Goal: Information Seeking & Learning: Learn about a topic

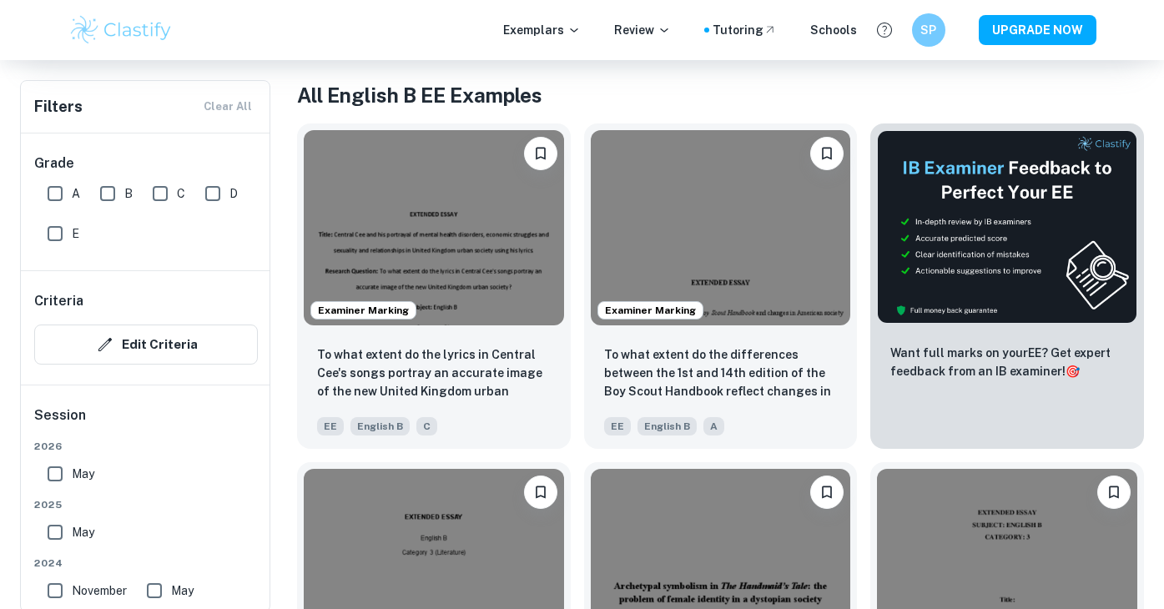
scroll to position [317, 0]
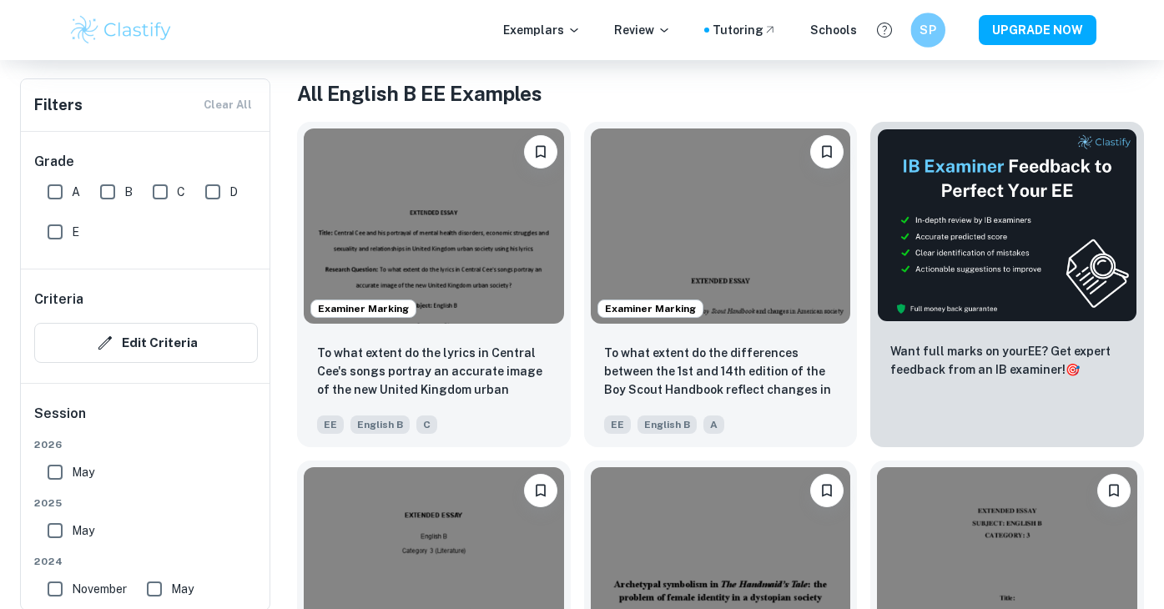
click at [917, 33] on div "SP" at bounding box center [927, 30] width 35 height 35
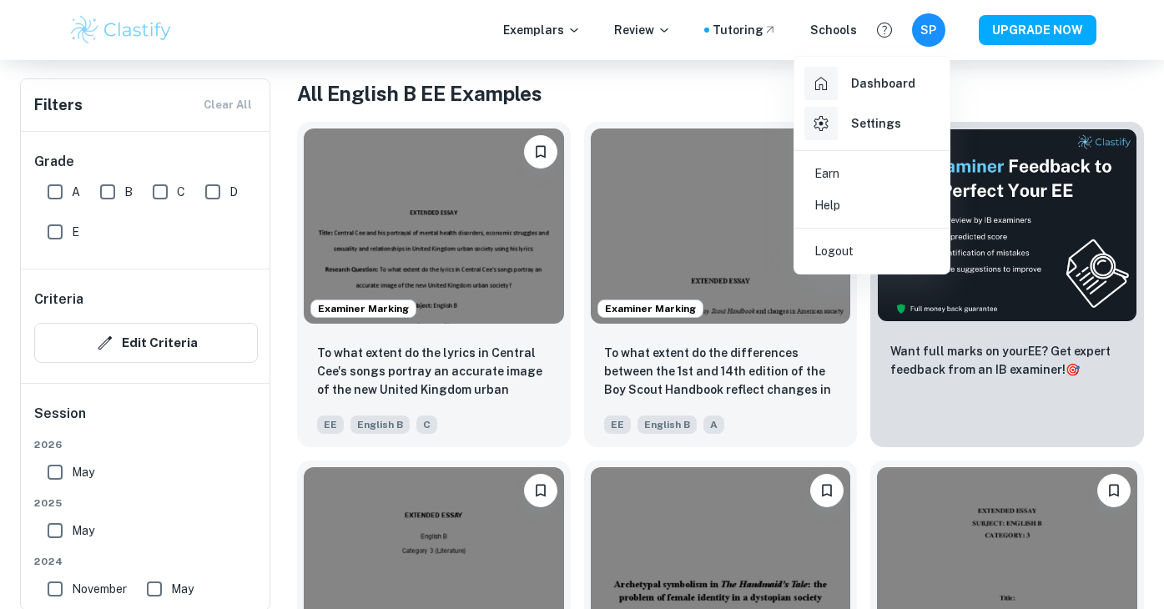
click at [909, 94] on div "Dashboard" at bounding box center [859, 83] width 111 height 33
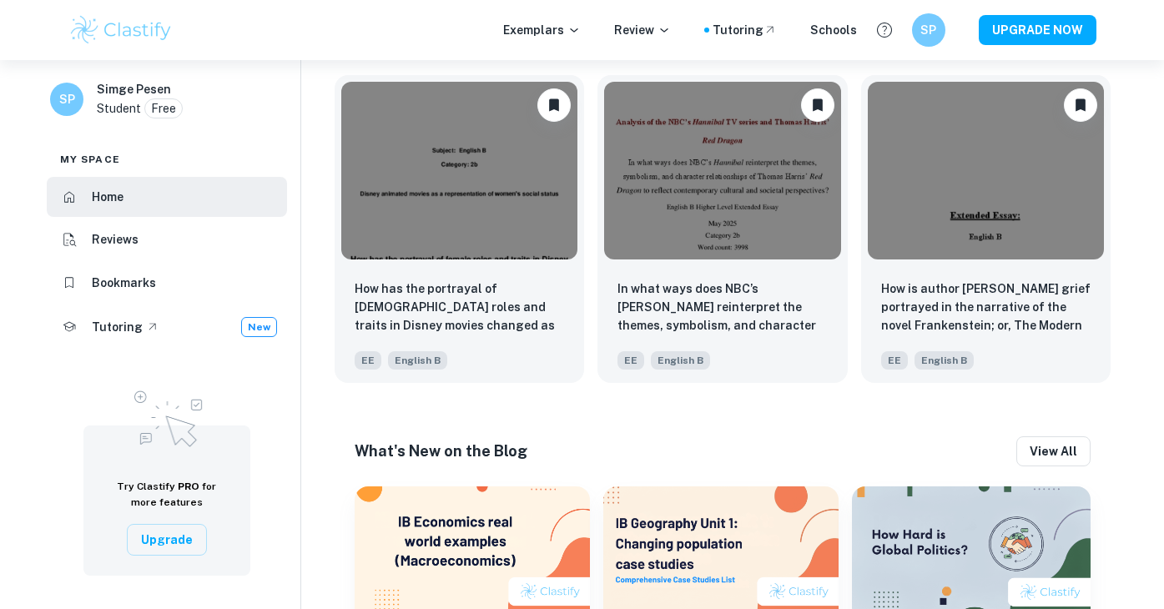
scroll to position [778, 0]
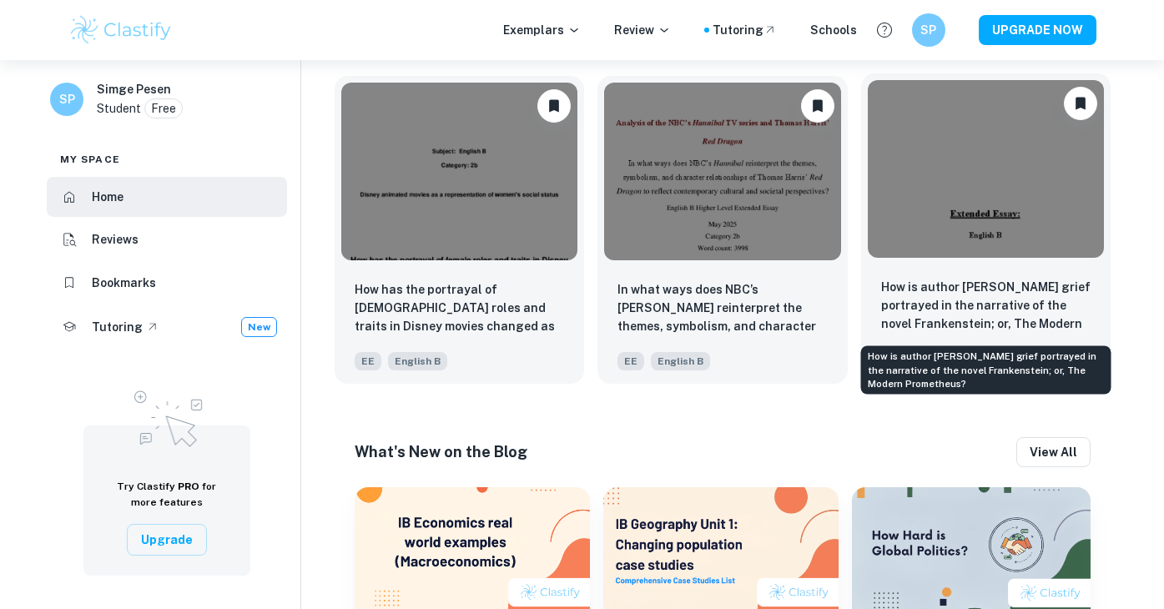
click at [914, 316] on p "How is author [PERSON_NAME] grief portrayed in the narrative of the novel Frank…" at bounding box center [985, 306] width 209 height 57
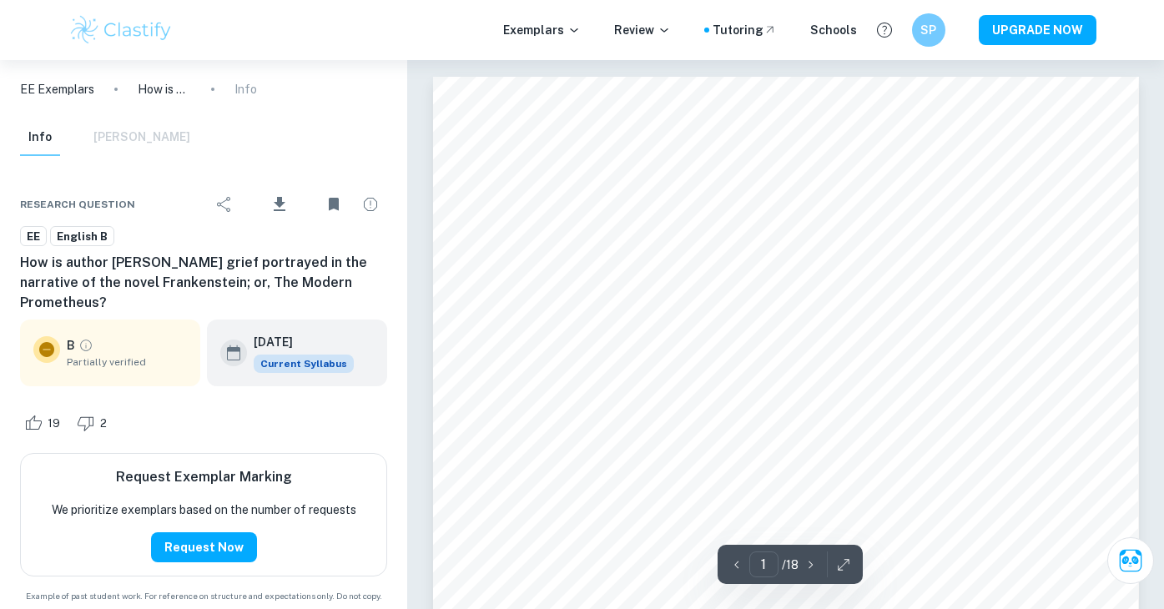
drag, startPoint x: 22, startPoint y: 264, endPoint x: 286, endPoint y: 310, distance: 268.5
click at [286, 310] on h6 "How is author [PERSON_NAME] grief portrayed in the narrative of the novel Frank…" at bounding box center [203, 283] width 367 height 60
copy h6 "How is author [PERSON_NAME] grief portrayed in the narrative of the novel Frank…"
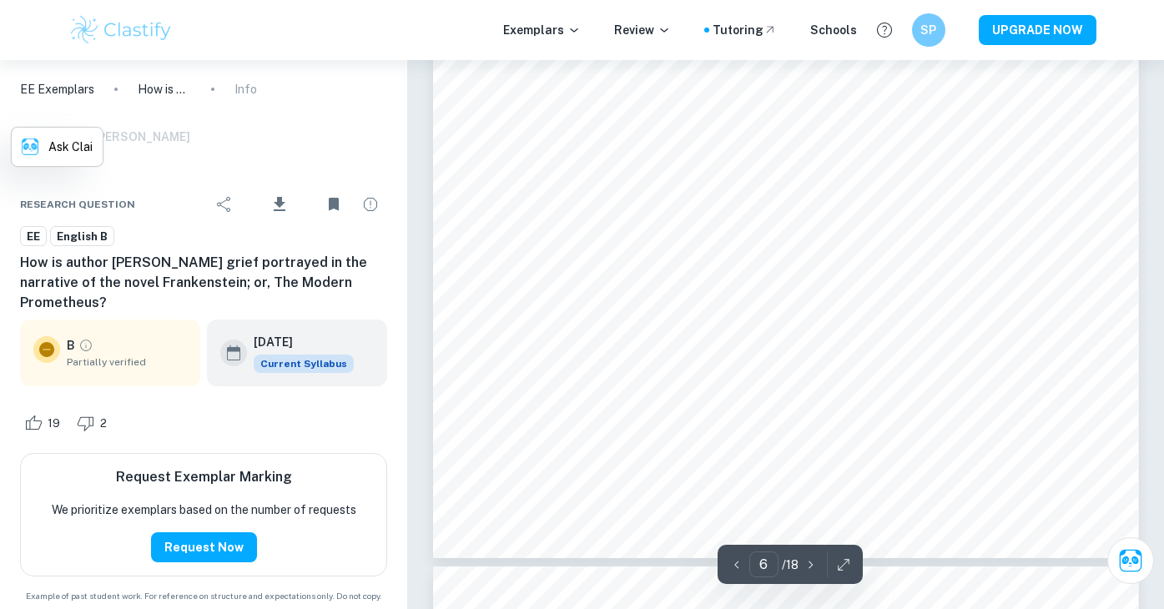
scroll to position [5775, 0]
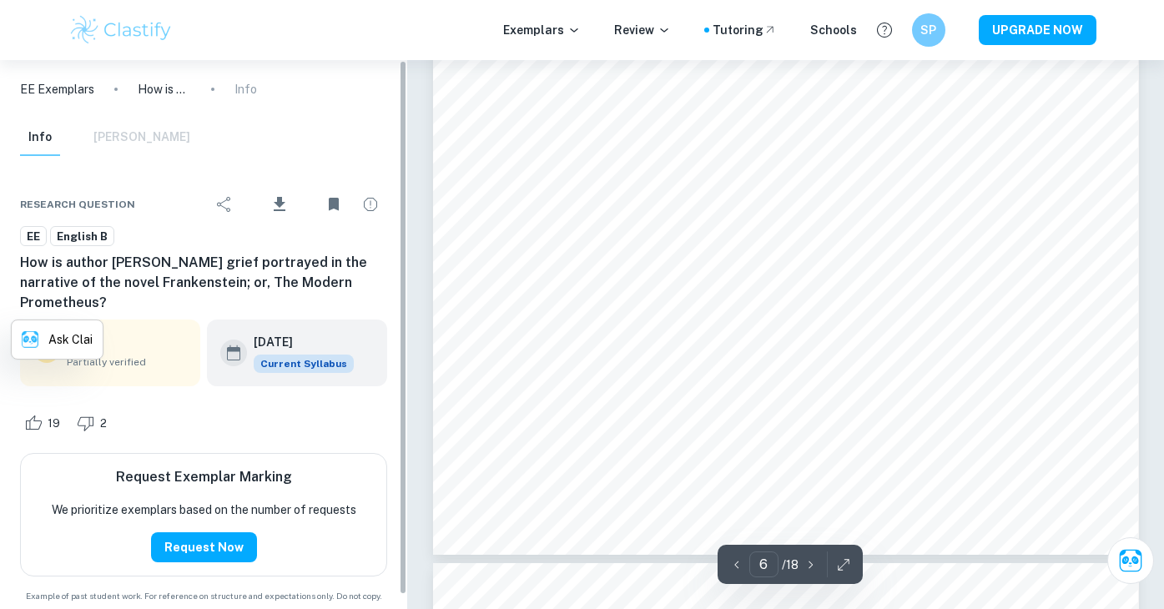
click at [395, 231] on div "Research question Download EE English B How is author [PERSON_NAME] grief portr…" at bounding box center [203, 393] width 407 height 461
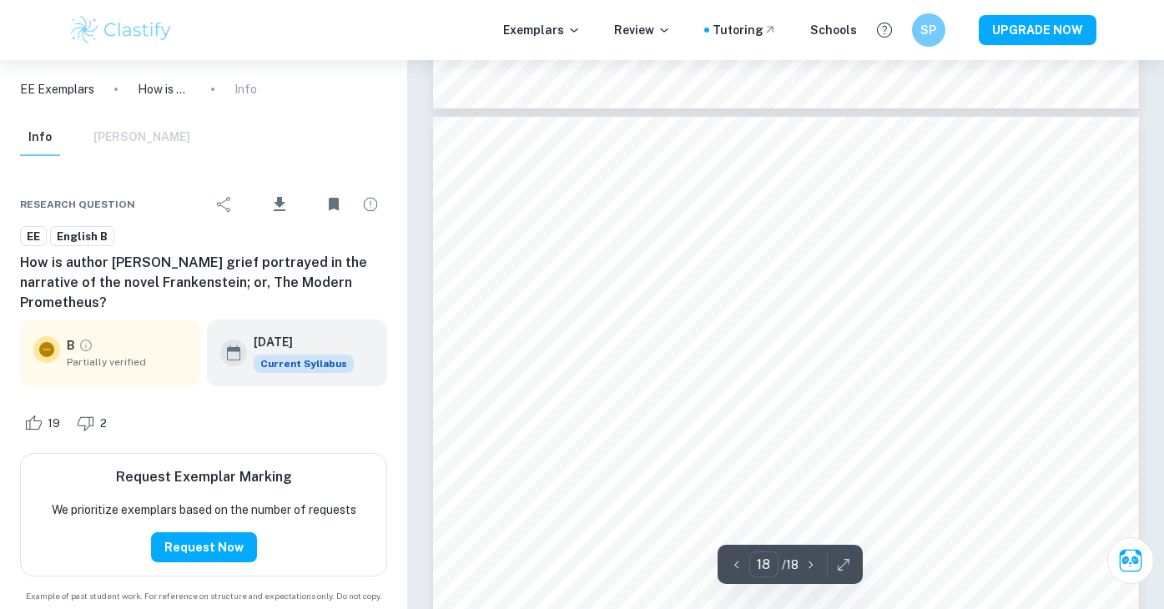
scroll to position [17625, 0]
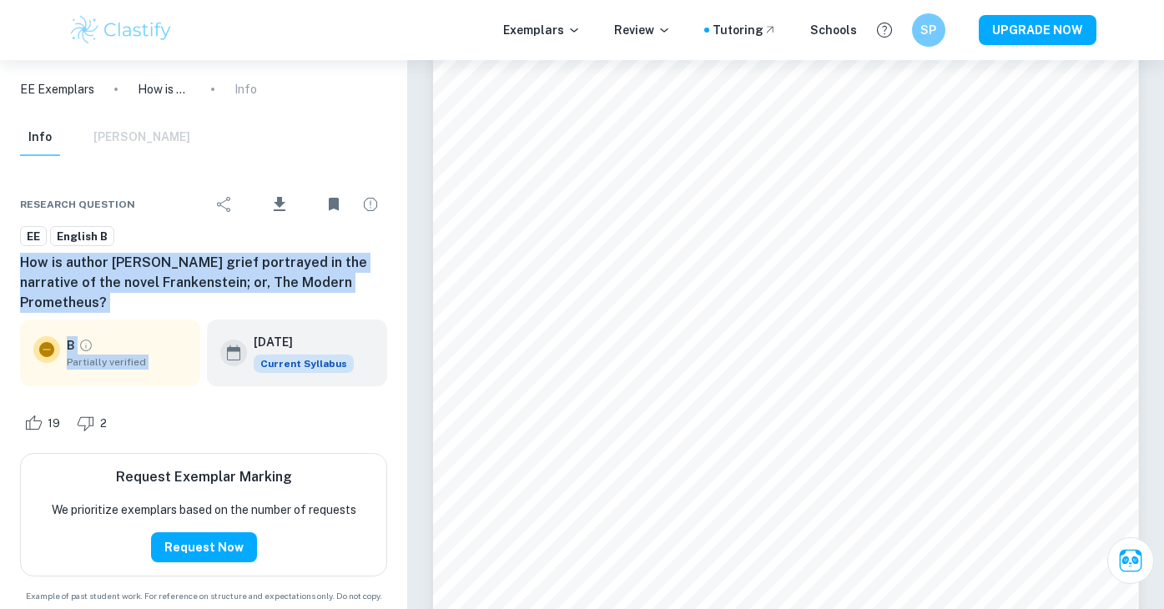
drag, startPoint x: 18, startPoint y: 259, endPoint x: 250, endPoint y: 322, distance: 241.1
click at [250, 322] on div "Research question Download EE English B How is author [PERSON_NAME] grief portr…" at bounding box center [203, 393] width 407 height 461
copy div "How is author [PERSON_NAME] grief portrayed in the narrative of the novel Frank…"
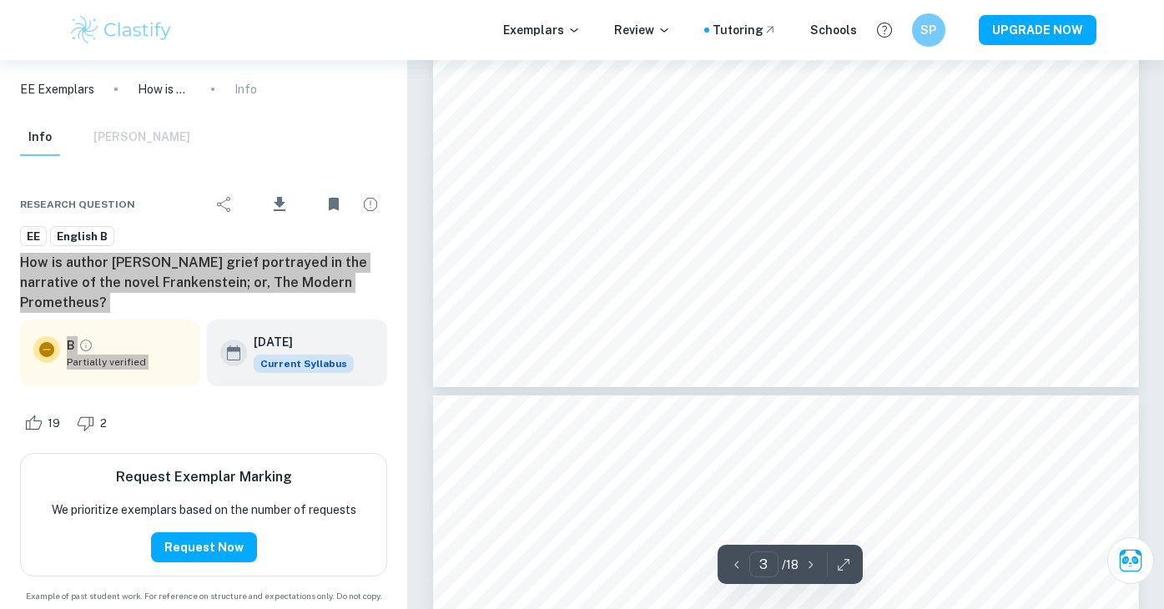
type input "4"
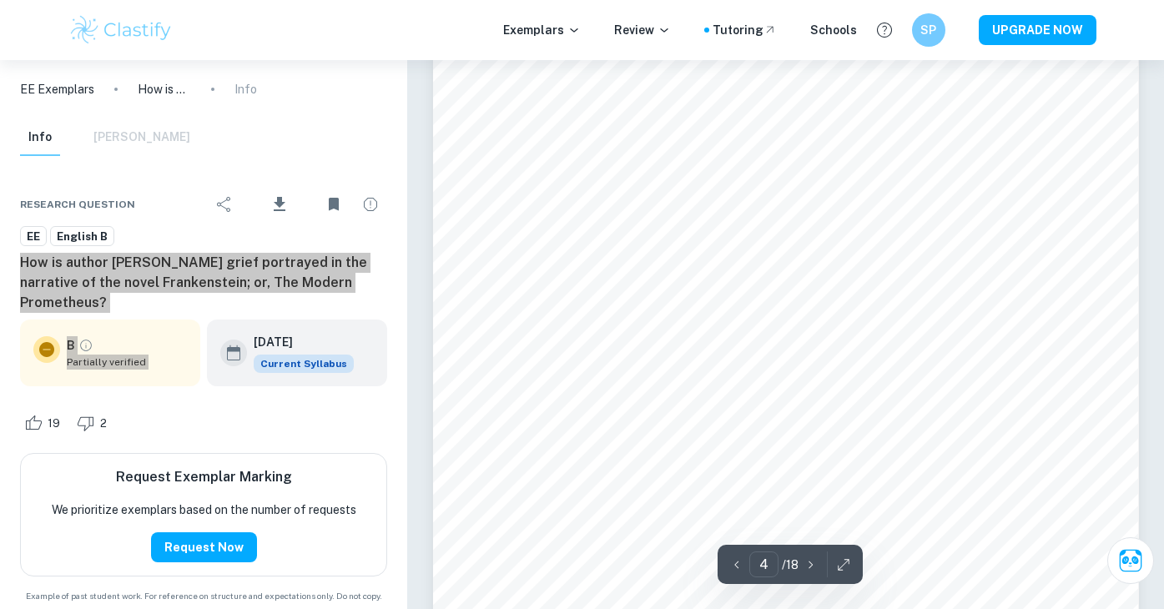
scroll to position [3496, 0]
